Goal: Task Accomplishment & Management: Manage account settings

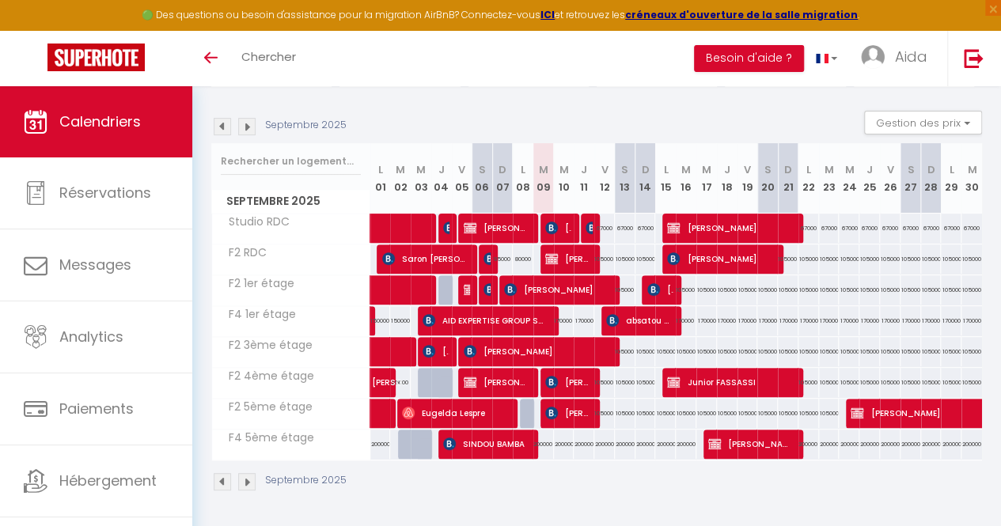
click at [561, 311] on div "170000" at bounding box center [564, 320] width 21 height 29
type input "170000"
type input "Mer 10 Septembre 2025"
type input "Jeu 11 Septembre 2025"
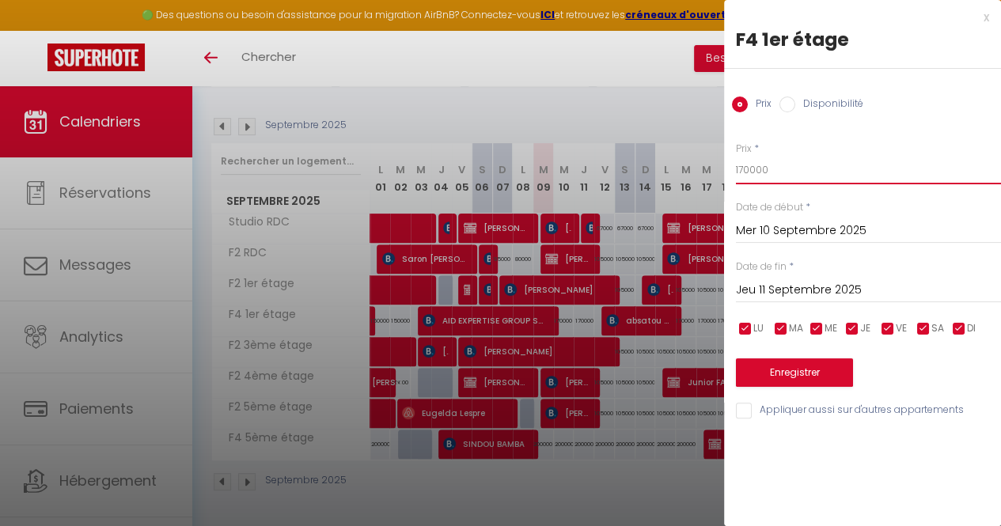
click at [809, 176] on input "170000" at bounding box center [868, 170] width 265 height 28
type input "1"
type input "150000"
click at [817, 373] on button "Enregistrer" at bounding box center [794, 372] width 117 height 28
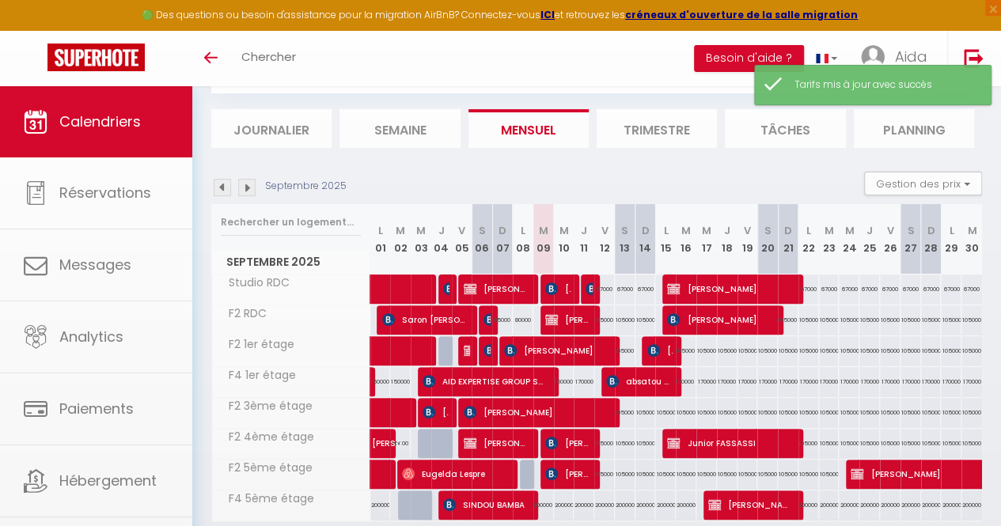
scroll to position [155, 0]
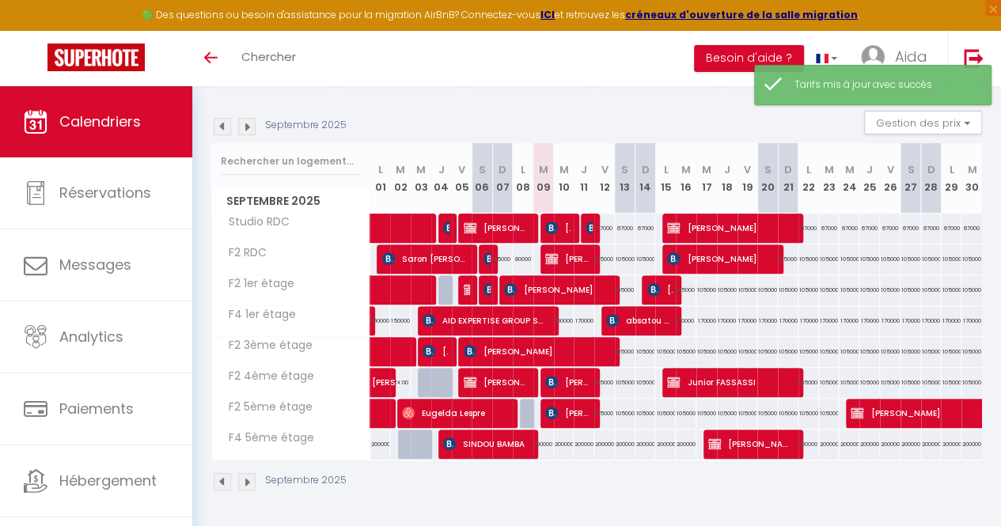
click at [581, 313] on div "170000" at bounding box center [584, 320] width 21 height 29
type input "170000"
type input "Jeu 11 Septembre 2025"
type input "Ven 12 Septembre 2025"
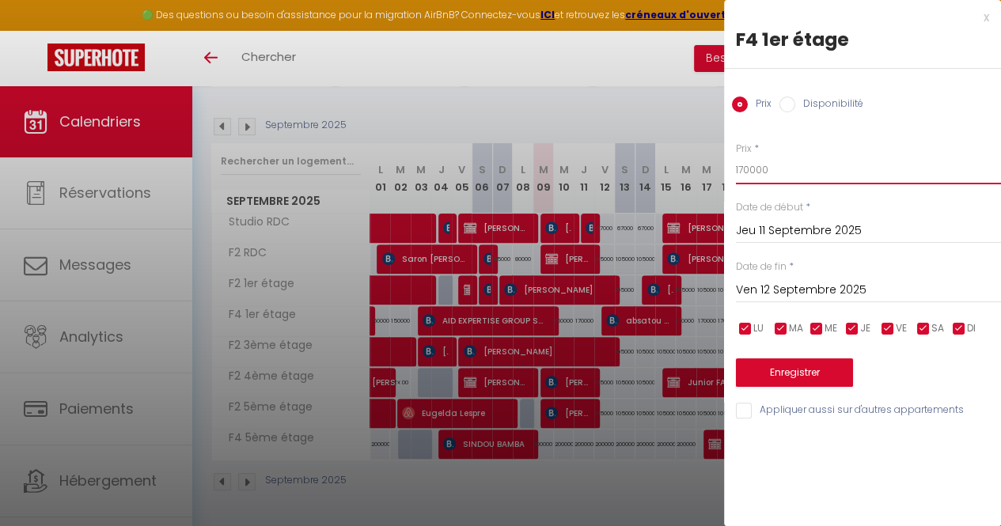
click at [807, 171] on input "170000" at bounding box center [868, 170] width 265 height 28
type input "150000"
click at [821, 364] on button "Enregistrer" at bounding box center [794, 372] width 117 height 28
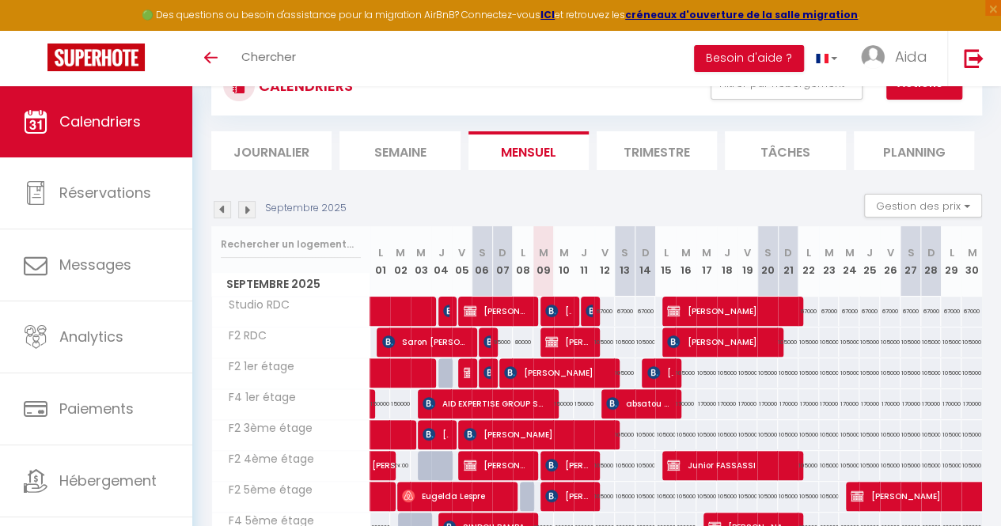
scroll to position [0, 0]
